Goal: Navigation & Orientation: Find specific page/section

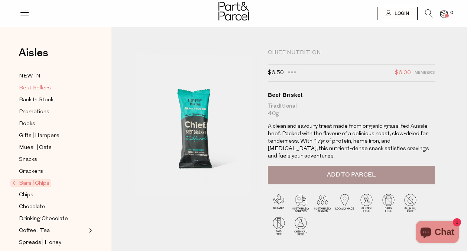
click at [39, 88] on span "Best Sellers" at bounding box center [35, 88] width 32 height 9
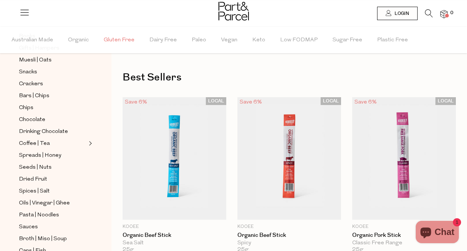
click at [119, 43] on span "Gluten Free" at bounding box center [119, 40] width 31 height 26
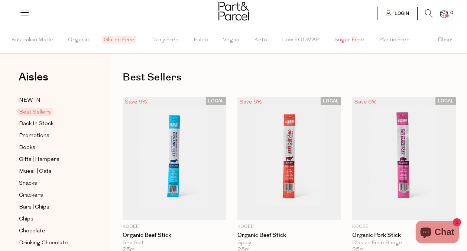
click at [344, 41] on span "Sugar Free" at bounding box center [350, 40] width 30 height 26
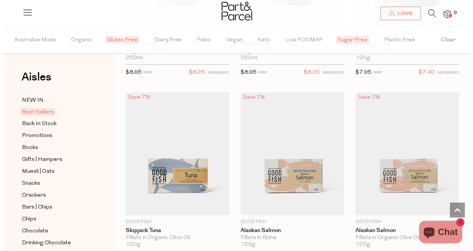
scroll to position [772, 0]
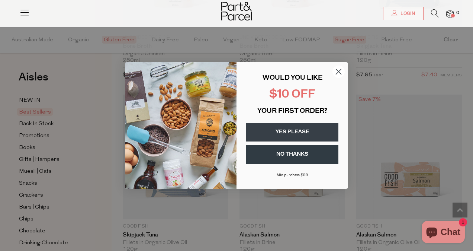
click at [336, 69] on icon "Close dialog" at bounding box center [338, 71] width 5 height 5
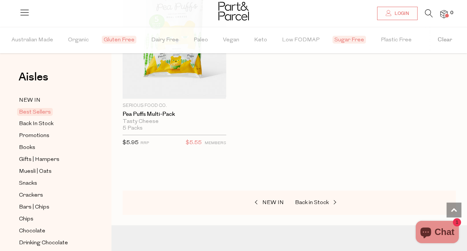
scroll to position [2186, 0]
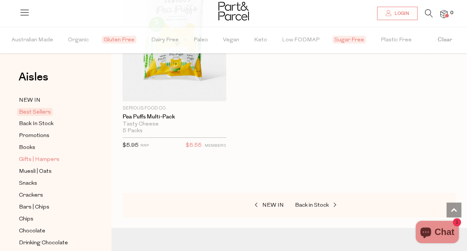
click at [36, 159] on span "Gifts | Hampers" at bounding box center [39, 159] width 41 height 9
